Goal: Task Accomplishment & Management: Complete application form

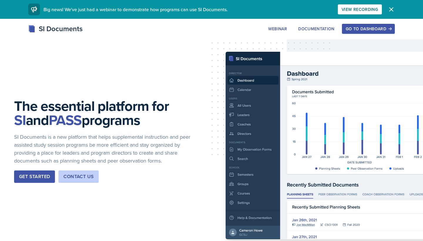
click at [387, 29] on div "Go to Dashboard" at bounding box center [368, 28] width 45 height 5
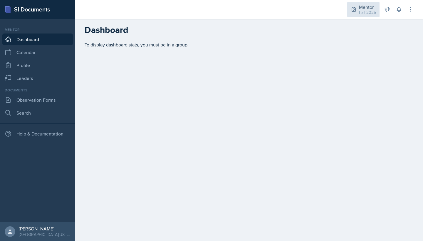
click at [368, 9] on div "Mentor" at bounding box center [367, 7] width 17 height 7
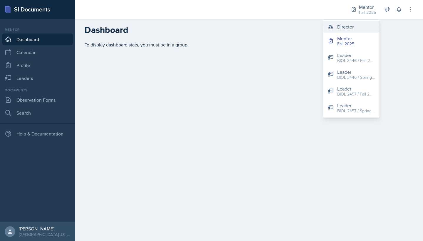
click at [350, 28] on div "Director" at bounding box center [345, 26] width 16 height 7
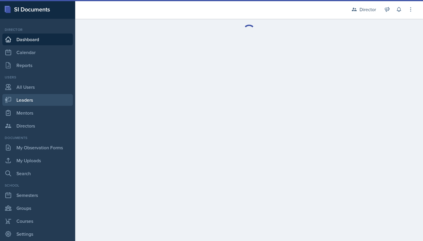
click at [27, 98] on link "Leaders" at bounding box center [37, 100] width 71 height 12
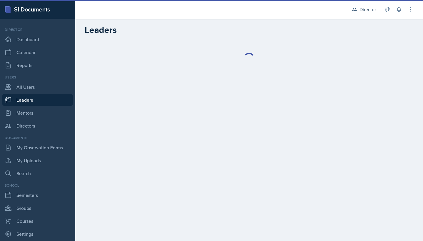
select select "a8c40de0-d7eb-4f82-90ee-ac0c6ce45f71"
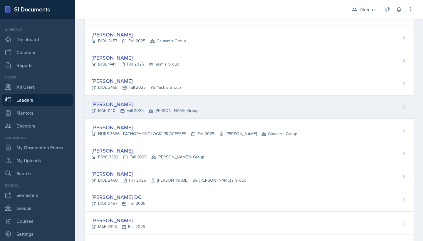
scroll to position [54, 0]
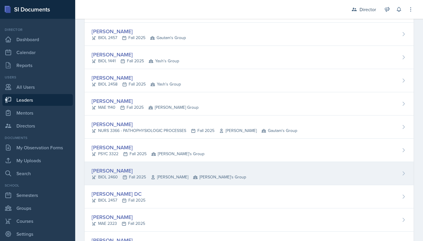
click at [122, 169] on div "[PERSON_NAME]" at bounding box center [169, 171] width 155 height 8
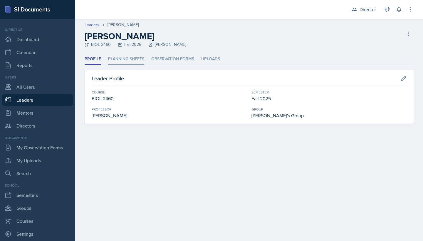
click at [127, 58] on li "Planning Sheets" at bounding box center [126, 58] width 36 height 11
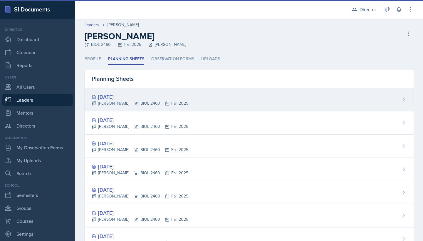
click at [126, 99] on div "[DATE]" at bounding box center [140, 97] width 97 height 8
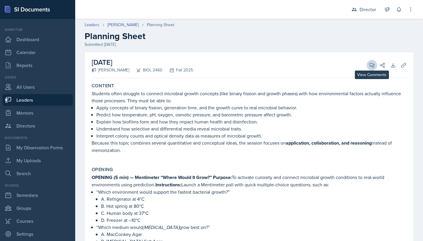
click at [373, 65] on icon at bounding box center [372, 65] width 6 height 6
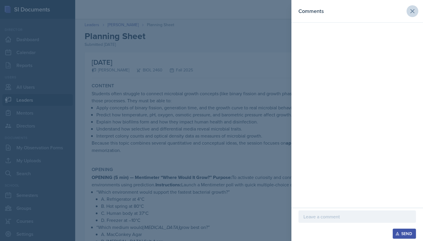
click at [412, 9] on icon at bounding box center [412, 11] width 7 height 7
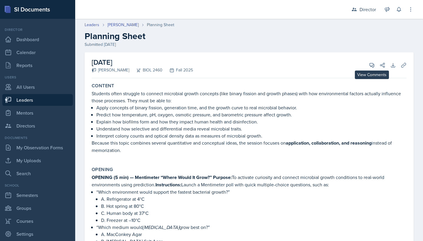
click at [371, 64] on icon at bounding box center [372, 65] width 6 height 6
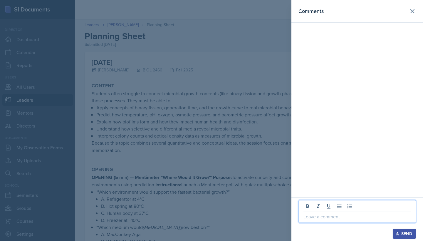
click at [329, 215] on p at bounding box center [357, 216] width 108 height 7
click at [254, 193] on div at bounding box center [211, 120] width 423 height 241
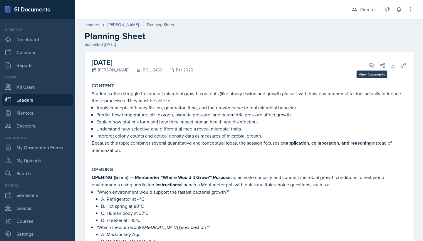
click at [368, 69] on div "October 15th, 2025 Tiana Campbell BIOL 2460 Fall 2025 View Comments Comments Gr…" at bounding box center [249, 65] width 315 height 26
click at [372, 65] on icon at bounding box center [372, 65] width 6 height 6
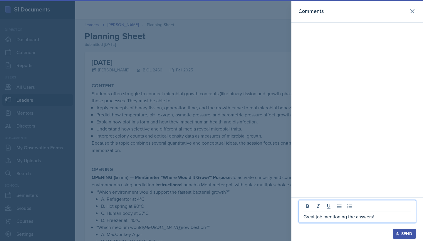
click at [385, 218] on p "Great job mentioning the answers!" at bounding box center [357, 216] width 108 height 7
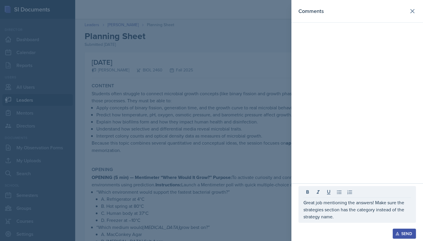
click at [261, 206] on div at bounding box center [211, 120] width 423 height 241
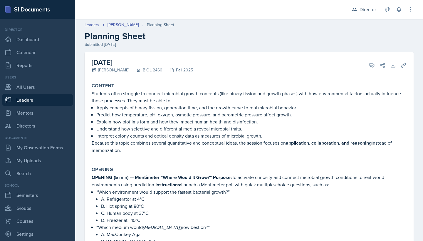
click at [372, 59] on div "October 15th, 2025 Tiana Campbell BIOL 2460 Fall 2025 View Comments Comments Gr…" at bounding box center [249, 65] width 315 height 26
click at [372, 60] on button "View Comments" at bounding box center [372, 65] width 11 height 11
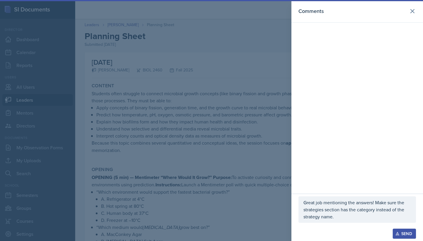
click at [353, 217] on p "Great job mentioning the answers! Make sure the strategies section has the cate…" at bounding box center [357, 209] width 108 height 21
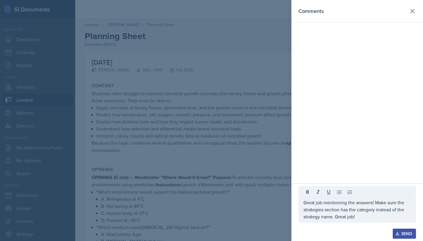
click at [406, 232] on div "Send" at bounding box center [405, 233] width 16 height 5
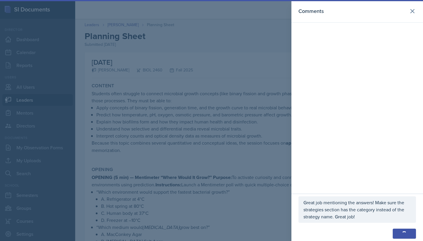
scroll to position [14, 0]
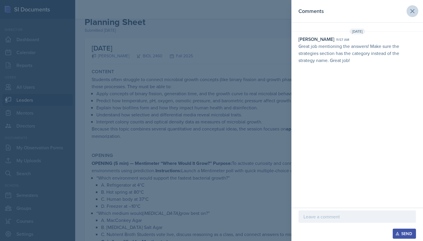
click at [414, 8] on icon at bounding box center [412, 11] width 7 height 7
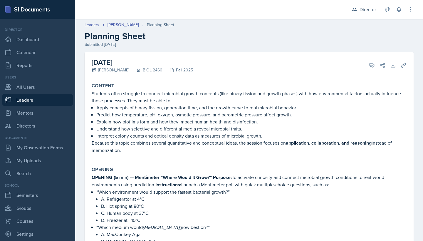
scroll to position [0, 0]
click at [362, 12] on div "Director" at bounding box center [368, 9] width 16 height 7
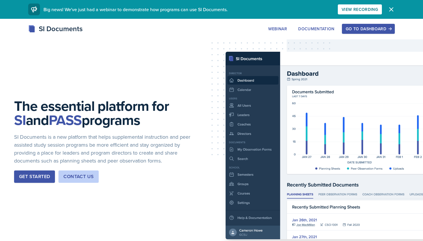
click at [349, 28] on div "Go to Dashboard" at bounding box center [368, 28] width 45 height 5
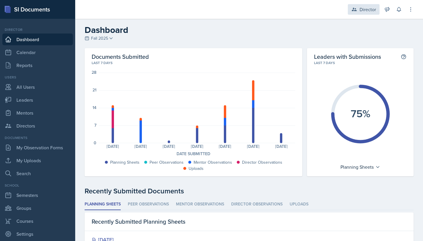
click at [361, 13] on div "Director" at bounding box center [364, 9] width 32 height 11
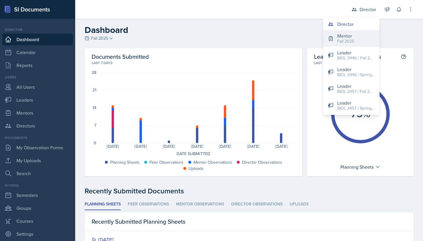
click at [355, 38] on button "Mentor Fall 2025" at bounding box center [351, 38] width 56 height 17
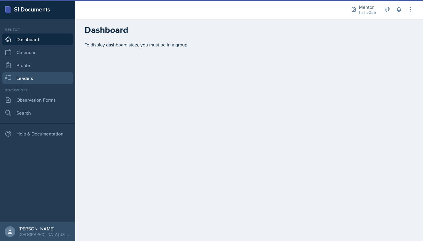
click at [45, 75] on link "Leaders" at bounding box center [37, 78] width 71 height 12
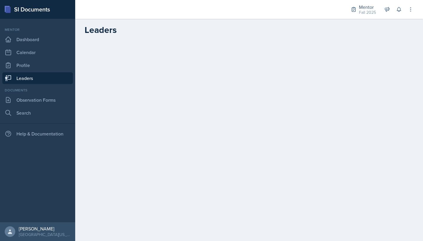
click at [45, 76] on link "Leaders" at bounding box center [37, 78] width 71 height 12
click at [37, 104] on link "Observation Forms" at bounding box center [37, 100] width 71 height 12
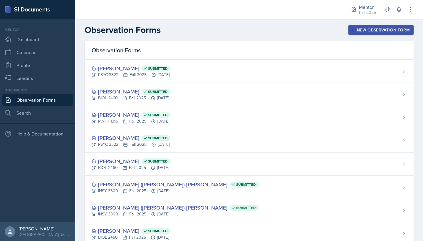
click at [373, 31] on div "New Observation Form" at bounding box center [381, 30] width 58 height 5
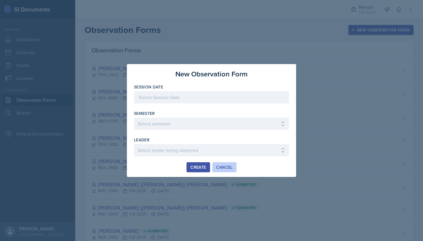
click at [229, 165] on div "Cancel" at bounding box center [224, 167] width 16 height 5
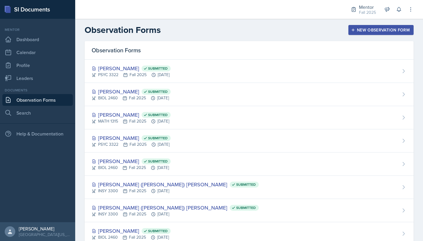
click at [360, 30] on div "New Observation Form" at bounding box center [381, 30] width 58 height 5
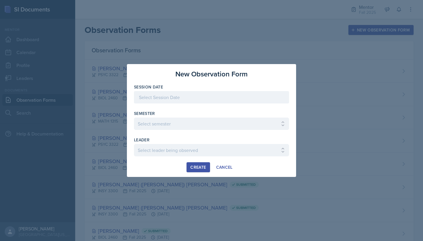
click at [226, 95] on div at bounding box center [211, 97] width 155 height 12
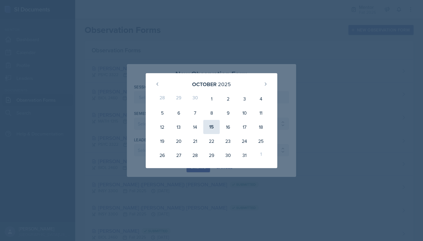
click at [213, 124] on div "15" at bounding box center [211, 127] width 16 height 14
type input "[DATE]"
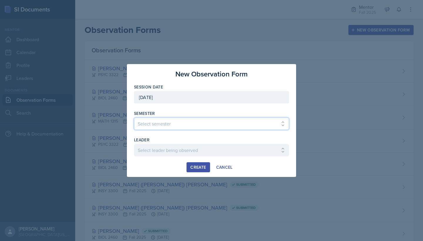
select select "a8c40de0-d7eb-4f82-90ee-ac0c6ce45f71"
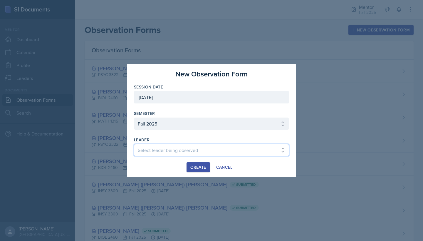
select select "66d4bb2c-218b-48ab-b98e-8278e9654034"
click at [202, 165] on div "Create" at bounding box center [198, 167] width 16 height 5
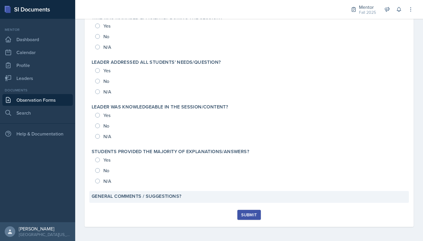
click at [158, 197] on label "General comments / suggestions?" at bounding box center [137, 196] width 90 height 6
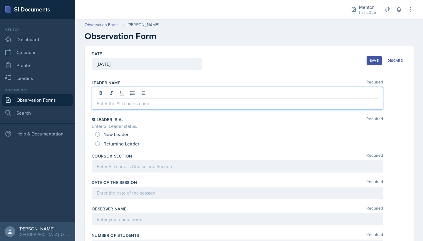
click at [123, 93] on div at bounding box center [237, 98] width 291 height 23
click at [101, 133] on div "New Leader" at bounding box center [112, 134] width 34 height 9
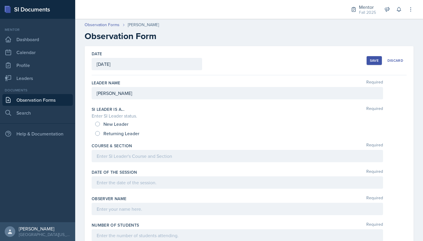
click at [99, 125] on input "New Leader" at bounding box center [97, 124] width 5 height 5
radio input "true"
click at [108, 152] on div at bounding box center [237, 156] width 291 height 12
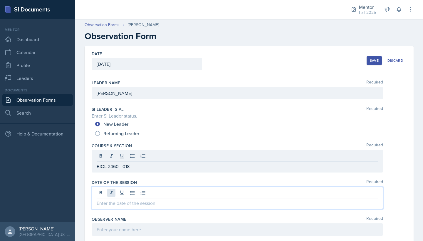
click at [112, 192] on div at bounding box center [237, 198] width 291 height 23
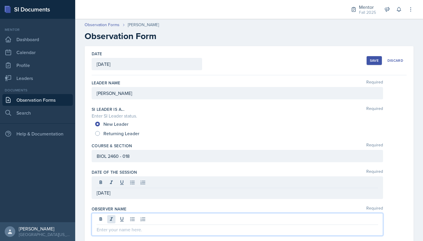
click at [113, 221] on div at bounding box center [237, 224] width 291 height 23
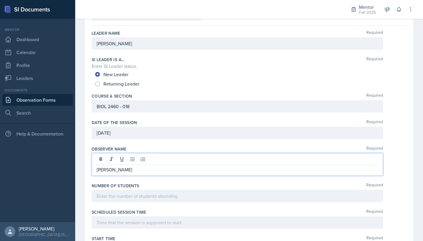
scroll to position [50, 0]
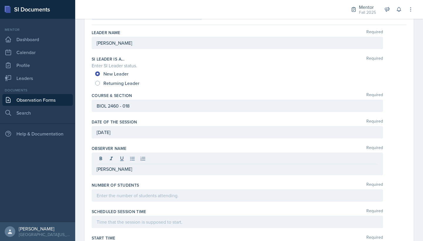
click at [123, 203] on div "Number of Students Required" at bounding box center [249, 193] width 315 height 26
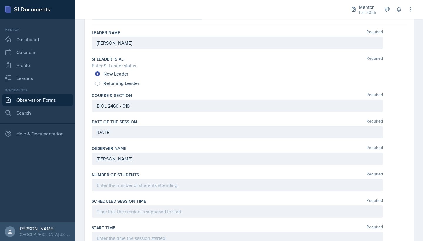
click at [121, 189] on div at bounding box center [237, 185] width 291 height 12
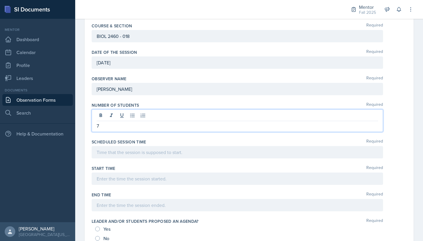
scroll to position [124, 0]
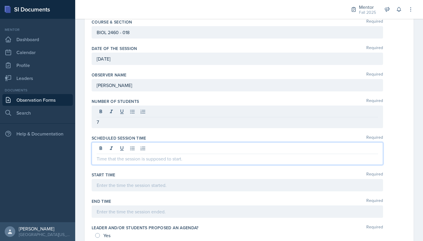
click at [137, 148] on div at bounding box center [237, 153] width 291 height 23
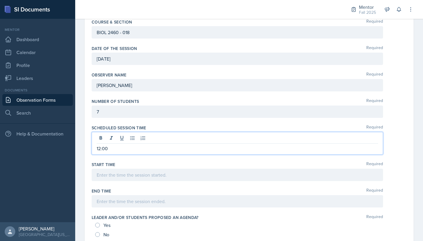
click at [143, 175] on div at bounding box center [237, 175] width 291 height 12
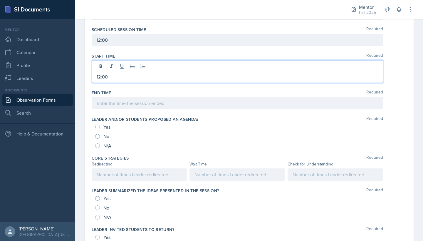
scroll to position [312, 0]
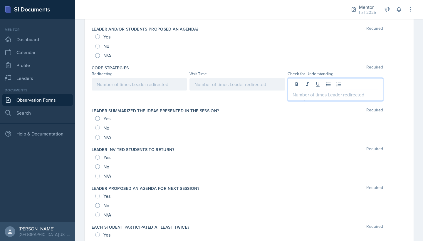
click at [305, 87] on div at bounding box center [335, 89] width 95 height 23
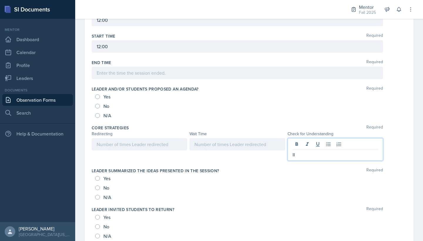
scroll to position [235, 0]
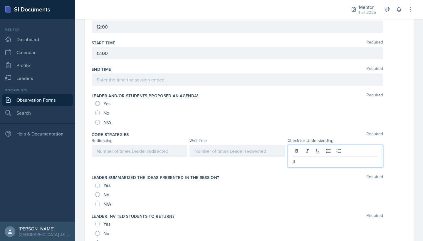
click at [122, 150] on div at bounding box center [139, 151] width 95 height 12
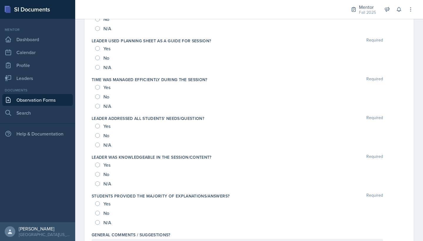
scroll to position [565, 0]
click at [97, 204] on input "Yes" at bounding box center [97, 203] width 5 height 5
radio input "true"
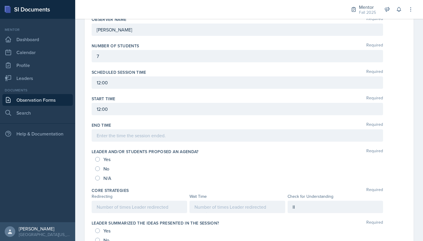
scroll to position [187, 0]
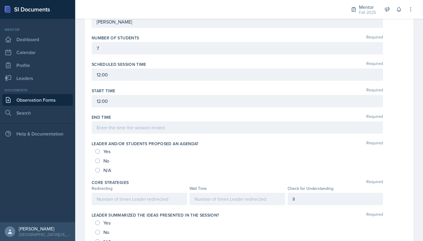
click at [204, 198] on div at bounding box center [236, 199] width 95 height 12
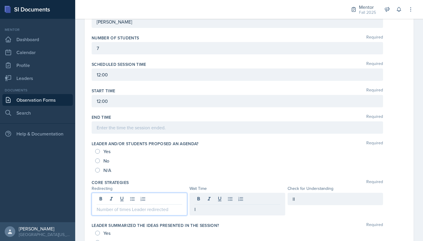
click at [157, 199] on div at bounding box center [139, 204] width 95 height 23
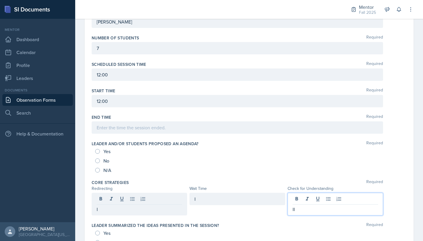
click at [305, 202] on div "II" at bounding box center [335, 204] width 95 height 23
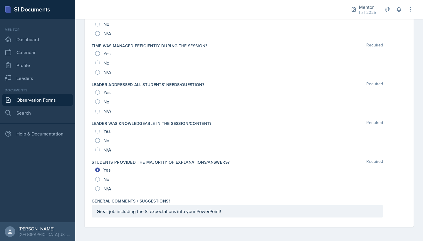
scroll to position [599, 0]
click at [249, 214] on div "Great job including the SI expectations into your PowerPoint!" at bounding box center [237, 211] width 291 height 12
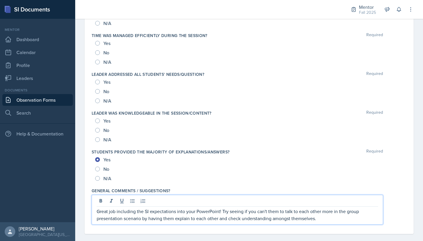
click at [98, 119] on input "Yes" at bounding box center [97, 120] width 5 height 5
radio input "true"
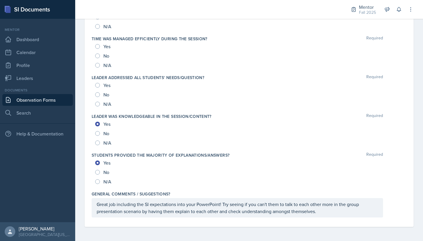
scroll to position [596, 0]
click at [101, 83] on div "Yes" at bounding box center [103, 84] width 16 height 9
click at [97, 87] on input "Yes" at bounding box center [97, 85] width 5 height 5
radio input "true"
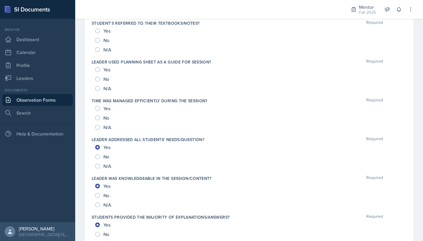
scroll to position [533, 0]
click at [99, 71] on input "Yes" at bounding box center [97, 70] width 5 height 5
radio input "true"
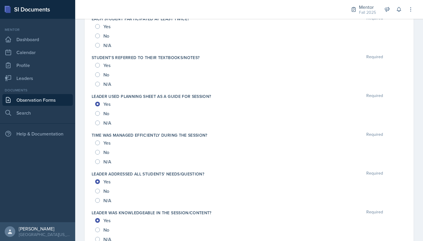
scroll to position [497, 0]
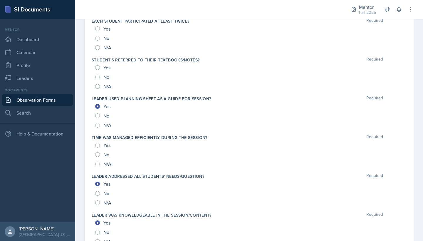
click at [97, 71] on div "Yes" at bounding box center [103, 67] width 16 height 9
click at [100, 68] on div "Yes" at bounding box center [103, 67] width 16 height 9
click at [96, 68] on input "Yes" at bounding box center [97, 67] width 5 height 5
radio input "true"
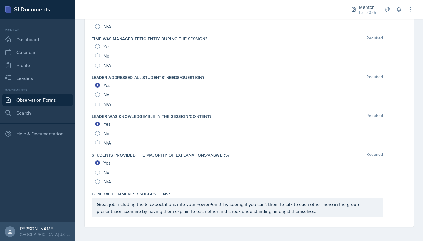
scroll to position [596, 0]
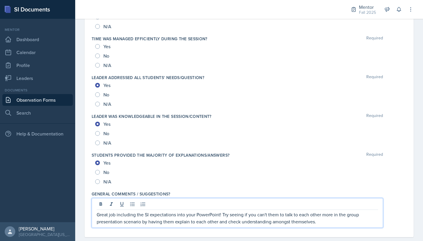
click at [333, 209] on div "Great job including the SI expectations into your PowerPoint! Try seeing if you…" at bounding box center [237, 213] width 291 height 30
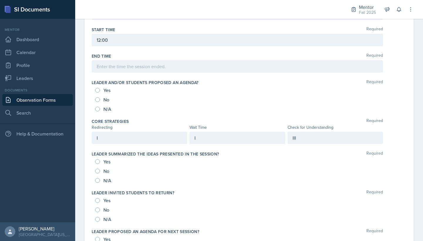
scroll to position [242, 0]
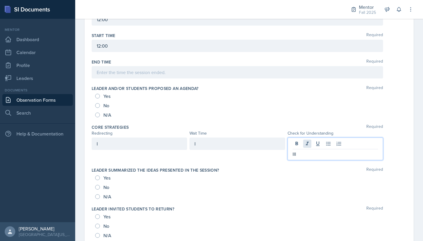
click at [308, 147] on div "III" at bounding box center [335, 148] width 95 height 23
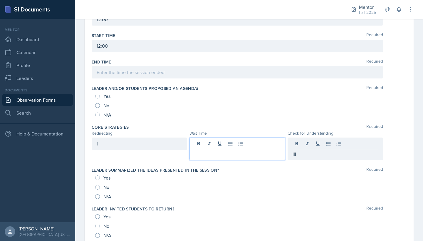
click at [219, 143] on div "I" at bounding box center [236, 148] width 95 height 23
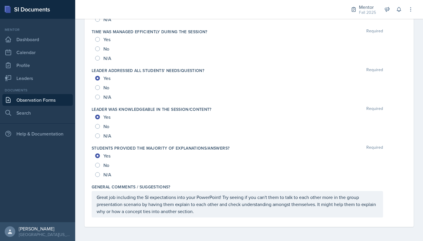
scroll to position [0, 0]
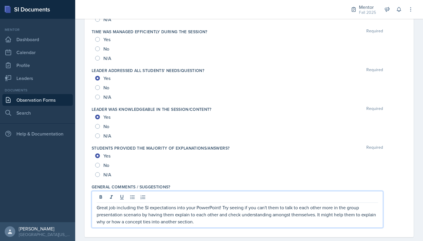
click at [204, 212] on p "Great job including the SI expectations into your PowerPoint! Try seeing if you…" at bounding box center [237, 214] width 281 height 21
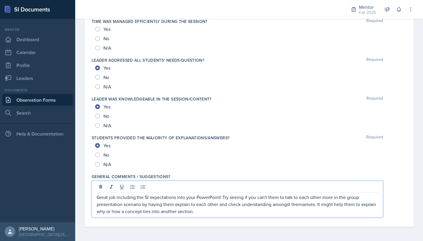
click at [209, 212] on p "Great job including the SI expectations into your PowerPoint! Try seeing if you…" at bounding box center [237, 204] width 281 height 21
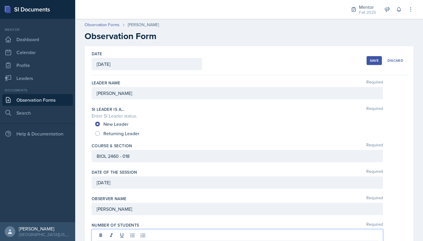
click at [140, 234] on div "7" at bounding box center [237, 240] width 291 height 23
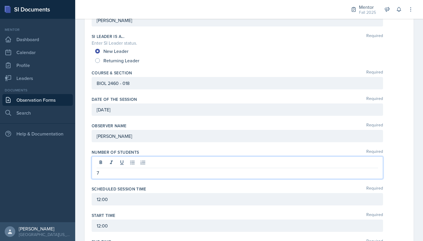
scroll to position [203, 0]
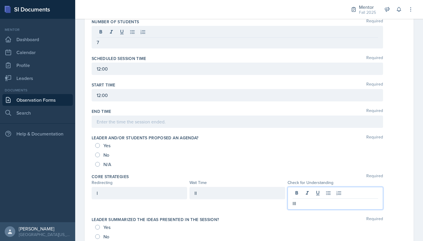
click at [309, 191] on div "III" at bounding box center [335, 198] width 95 height 23
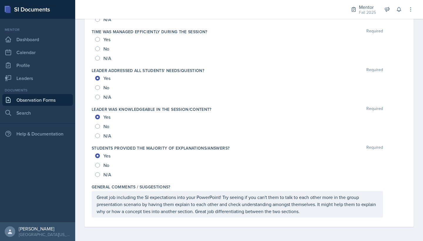
scroll to position [613, 0]
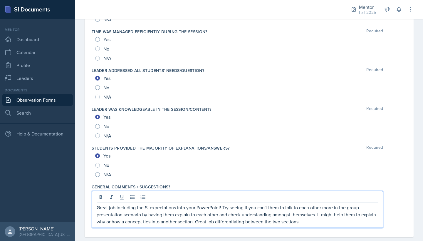
drag, startPoint x: 267, startPoint y: 197, endPoint x: 270, endPoint y: 223, distance: 25.7
click at [267, 197] on div "Great job including the SI expectations into your PowerPoint! Try seeing if you…" at bounding box center [237, 209] width 291 height 37
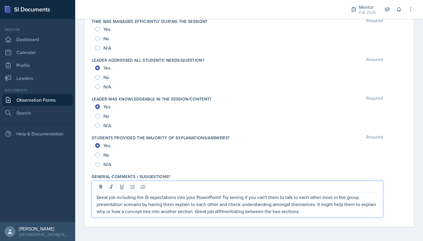
click at [266, 199] on p "Great job including the SI expectations into your PowerPoint! Try seeing if you…" at bounding box center [237, 204] width 281 height 21
click at [297, 211] on p "Great job including the SI expectations into your PowerPoint! Try seeing if you…" at bounding box center [237, 204] width 281 height 21
click at [280, 211] on p "Great job including the SI expectations into your PowerPoint! Try seeing if you…" at bounding box center [237, 204] width 281 height 21
click at [342, 212] on p "Great job including the SI expectations into your PowerPoint! Try seeing if you…" at bounding box center [237, 204] width 281 height 21
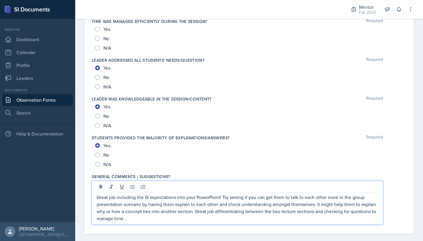
click at [131, 219] on p "Great job including the SI expectations into your PowerPoint! Try seeing if you…" at bounding box center [237, 208] width 281 height 28
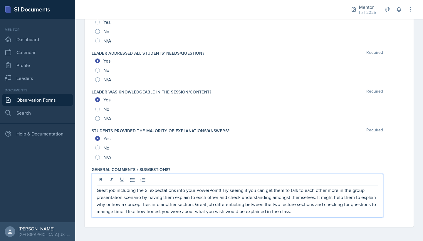
click at [100, 147] on input "No" at bounding box center [97, 147] width 5 height 5
radio input "true"
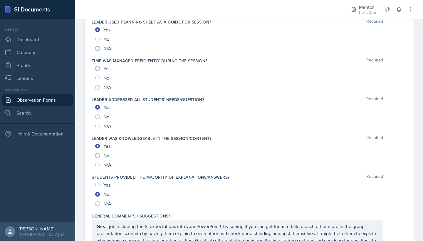
scroll to position [572, 0]
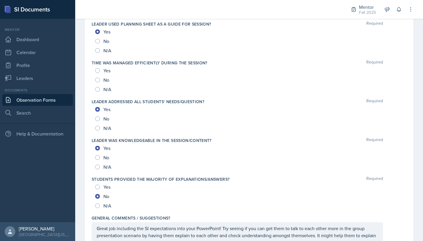
click at [100, 69] on div "Yes" at bounding box center [103, 70] width 16 height 9
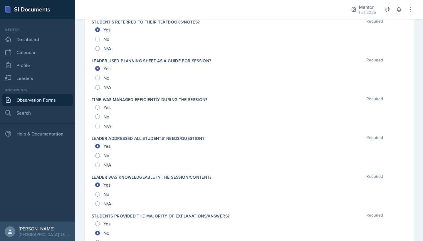
scroll to position [517, 0]
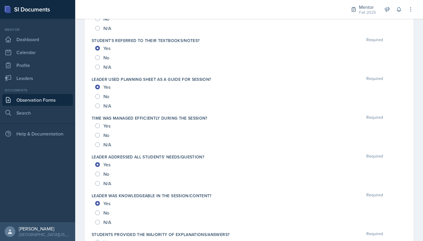
click at [98, 126] on input "Yes" at bounding box center [97, 125] width 5 height 5
radio input "true"
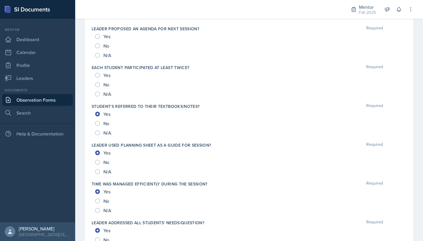
scroll to position [431, 0]
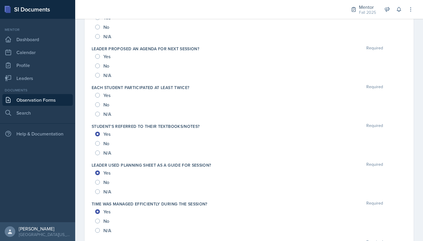
click at [97, 94] on input "Yes" at bounding box center [97, 95] width 5 height 5
radio input "true"
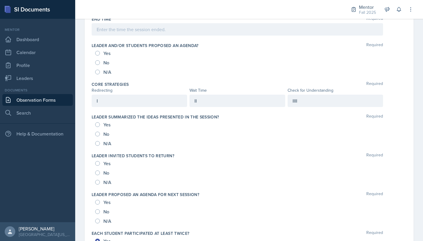
scroll to position [282, 0]
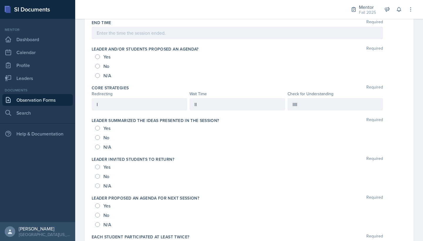
click at [98, 58] on input "Yes" at bounding box center [97, 56] width 5 height 5
radio input "true"
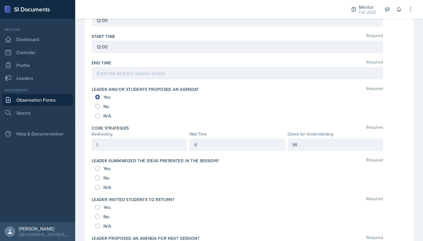
scroll to position [240, 0]
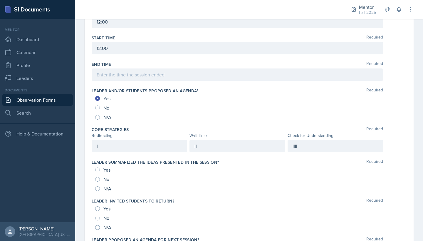
click at [210, 147] on div "II" at bounding box center [236, 146] width 95 height 12
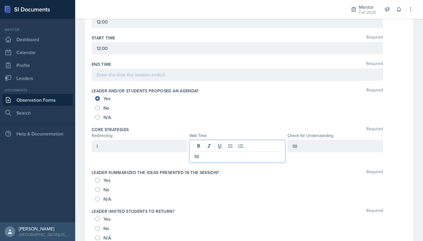
click at [310, 150] on div "IIII" at bounding box center [335, 146] width 95 height 12
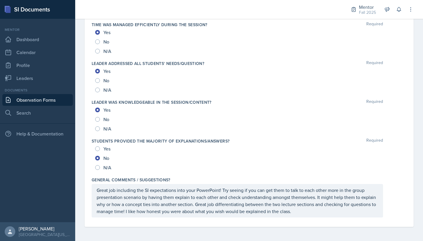
scroll to position [620, 0]
click at [298, 212] on p "Great job including the SI expectations into your PowerPoint! Try seeing if you…" at bounding box center [237, 201] width 281 height 28
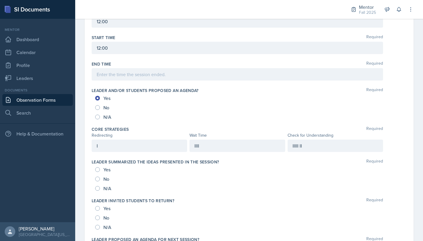
scroll to position [239, 0]
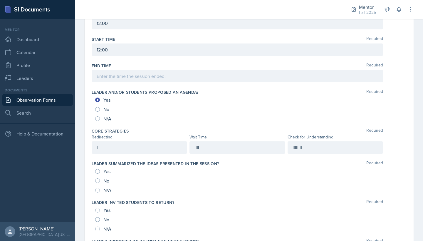
click at [317, 147] on div "IIIII II" at bounding box center [335, 147] width 95 height 12
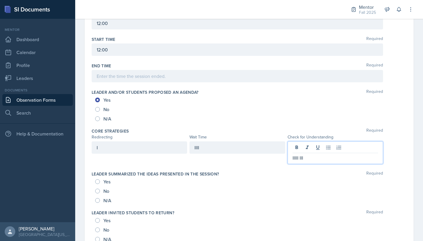
click at [126, 147] on div "I" at bounding box center [139, 147] width 95 height 12
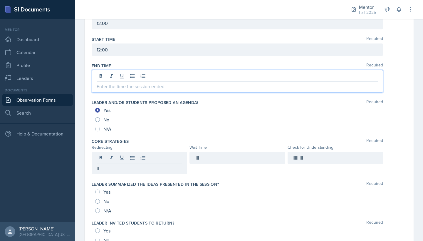
click at [148, 75] on div at bounding box center [237, 81] width 291 height 23
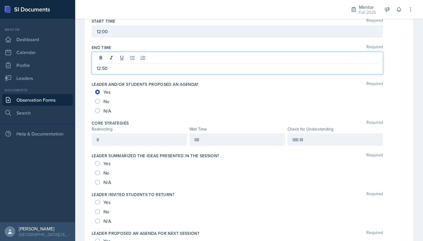
scroll to position [266, 0]
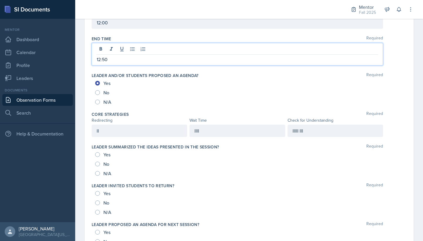
click at [100, 157] on div "Yes" at bounding box center [103, 154] width 16 height 9
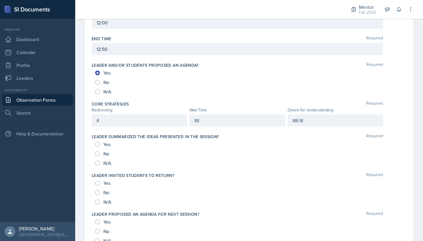
click at [98, 143] on input "Yes" at bounding box center [97, 144] width 5 height 5
radio input "true"
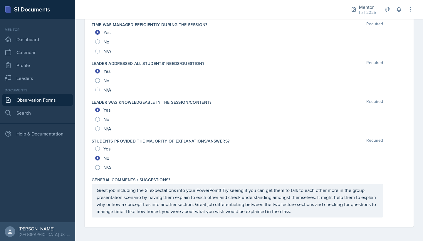
scroll to position [610, 0]
click at [296, 211] on p "Great job including the SI expectations into your PowerPoint! Try seeing if you…" at bounding box center [237, 201] width 281 height 28
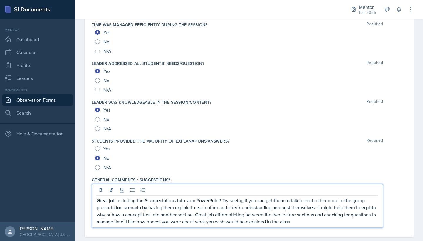
click at [303, 219] on p "Great job including the SI expectations into your PowerPoint! Try seeing if you…" at bounding box center [237, 211] width 281 height 28
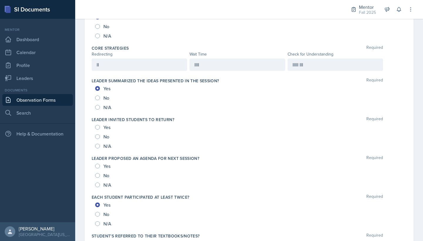
scroll to position [323, 0]
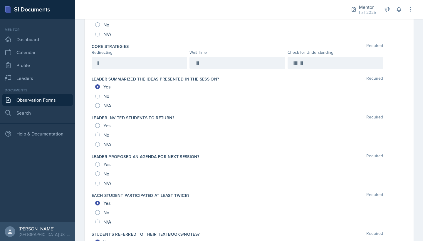
click at [99, 123] on div "Yes" at bounding box center [103, 125] width 16 height 9
click at [98, 125] on input "Yes" at bounding box center [97, 125] width 5 height 5
radio input "true"
click at [99, 163] on input "Yes" at bounding box center [97, 164] width 5 height 5
radio input "true"
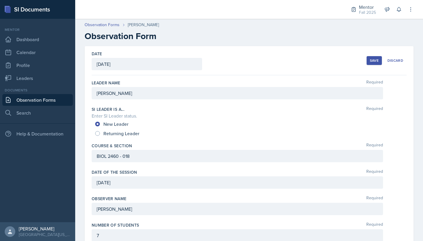
scroll to position [0, 0]
click at [377, 58] on button "Save" at bounding box center [374, 60] width 15 height 9
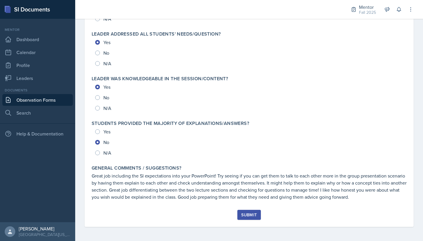
click at [249, 219] on button "Submit" at bounding box center [248, 215] width 23 height 10
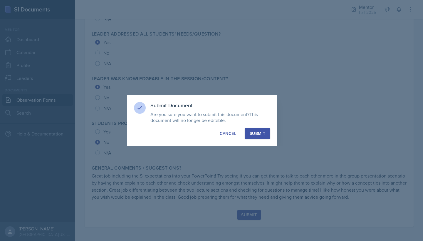
click at [256, 135] on div "Submit" at bounding box center [258, 133] width 16 height 6
radio input "true"
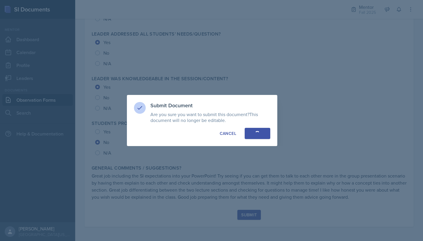
radio input "true"
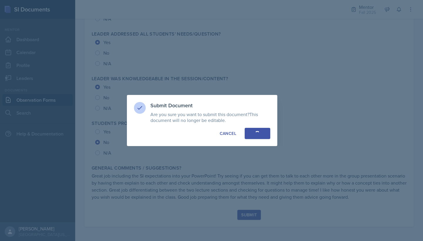
radio input "true"
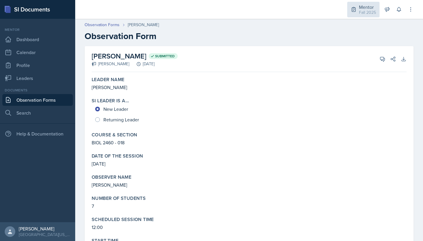
click at [359, 9] on div "Mentor" at bounding box center [367, 7] width 17 height 7
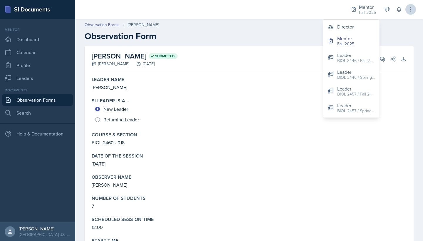
click at [410, 11] on icon at bounding box center [410, 9] width 1 height 4
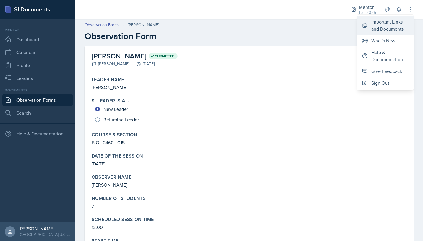
click at [398, 29] on div "Important Links and Documents" at bounding box center [390, 25] width 38 height 14
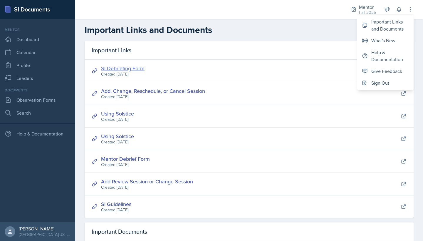
click at [123, 69] on link "SI Debriefing Form" at bounding box center [122, 68] width 43 height 7
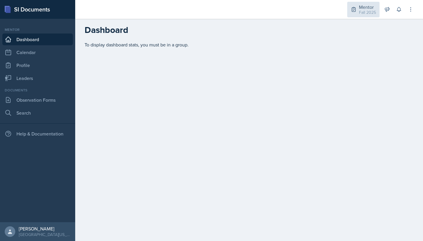
click at [370, 8] on div "Mentor" at bounding box center [367, 7] width 17 height 7
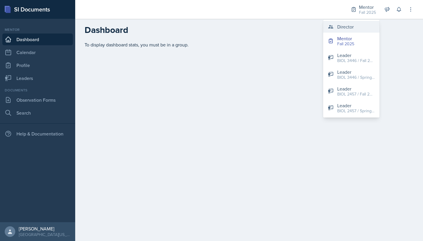
click at [359, 27] on button "Director" at bounding box center [351, 27] width 56 height 12
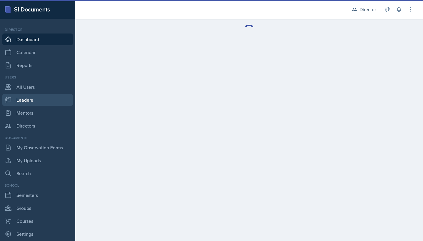
click at [24, 100] on link "Leaders" at bounding box center [37, 100] width 71 height 12
select select "a8c40de0-d7eb-4f82-90ee-ac0c6ce45f71"
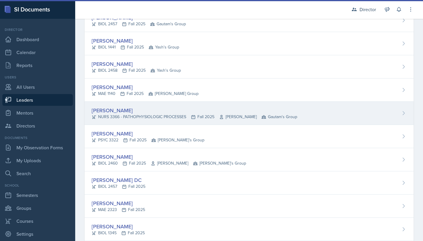
scroll to position [73, 0]
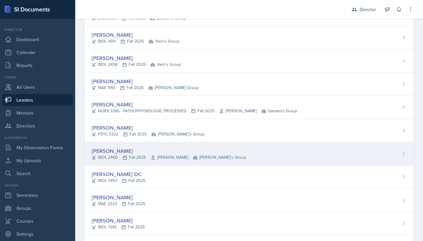
click at [121, 153] on div "[PERSON_NAME]" at bounding box center [169, 151] width 155 height 8
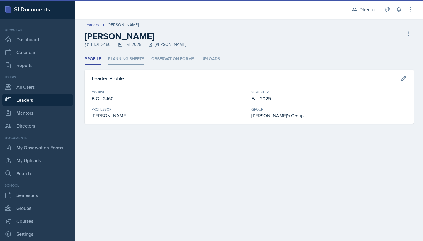
click at [127, 58] on li "Planning Sheets" at bounding box center [126, 58] width 36 height 11
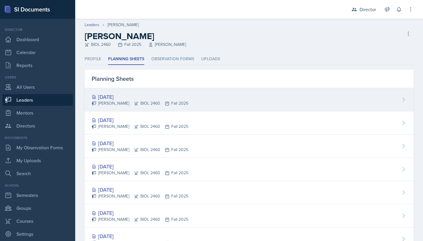
click at [171, 97] on div "[DATE]" at bounding box center [140, 97] width 97 height 8
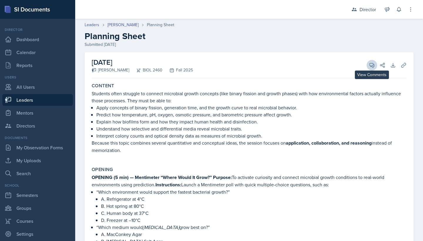
click at [372, 64] on icon at bounding box center [372, 65] width 6 height 6
